Goal: Information Seeking & Learning: Learn about a topic

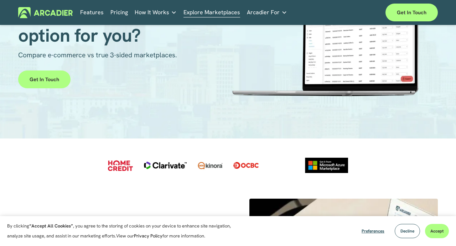
scroll to position [73, 0]
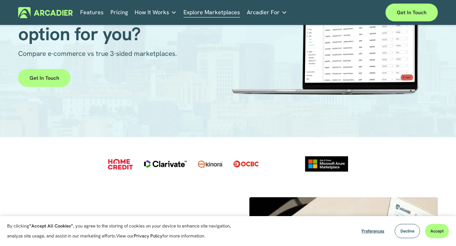
click at [117, 15] on link "Pricing" at bounding box center [118, 12] width 17 height 11
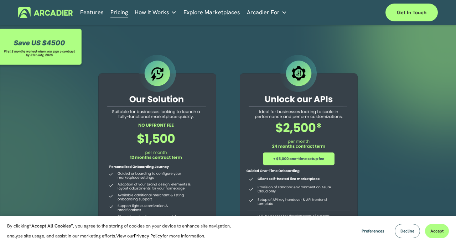
click at [0, 0] on link "Retail Marketplaces Whatever you are offering to your customer, we bring it all…" at bounding box center [0, 0] width 0 height 0
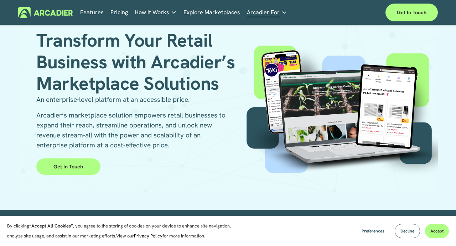
scroll to position [21, 0]
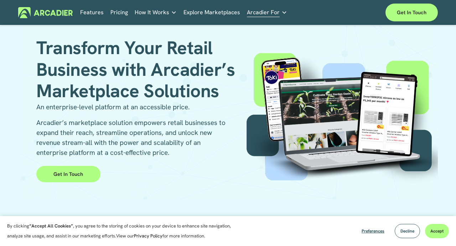
click at [121, 14] on link "Pricing" at bounding box center [118, 12] width 17 height 11
